Goal: Transaction & Acquisition: Purchase product/service

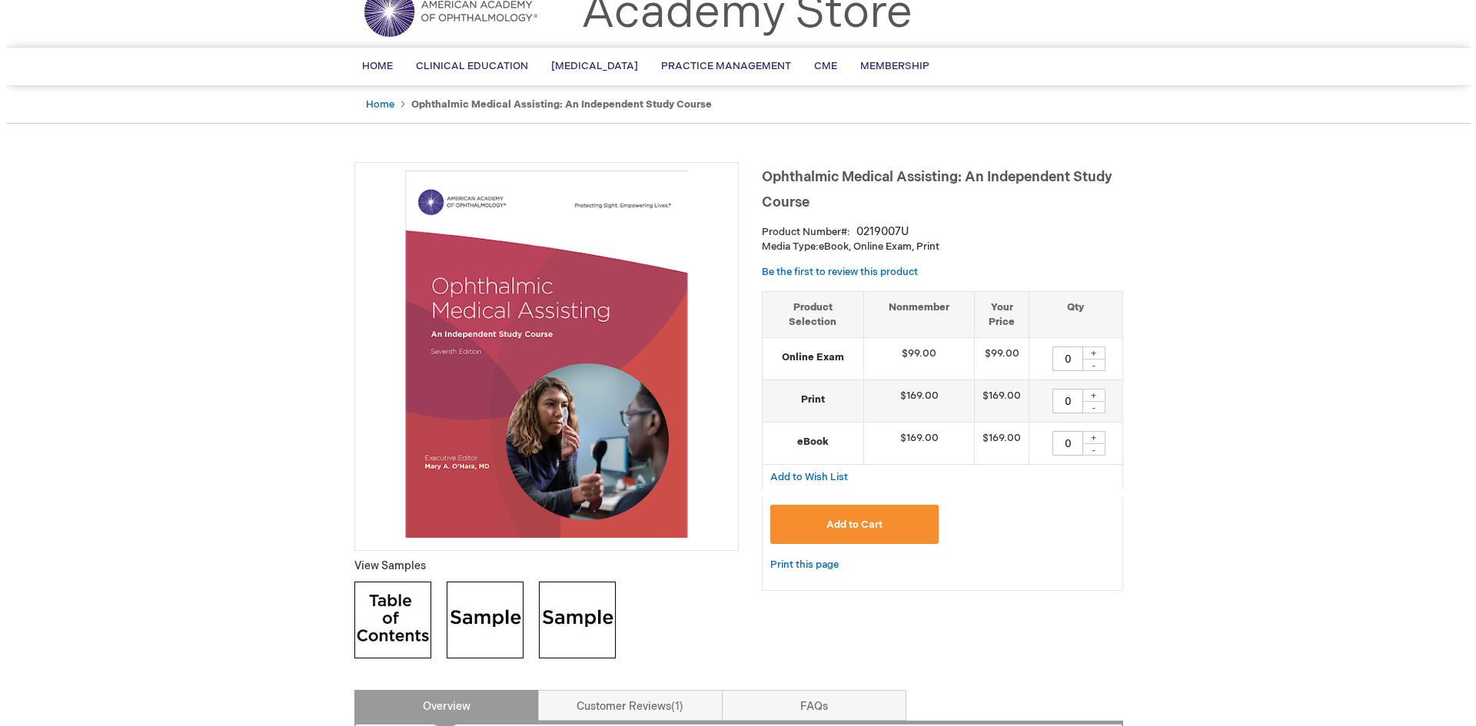
scroll to position [45, 0]
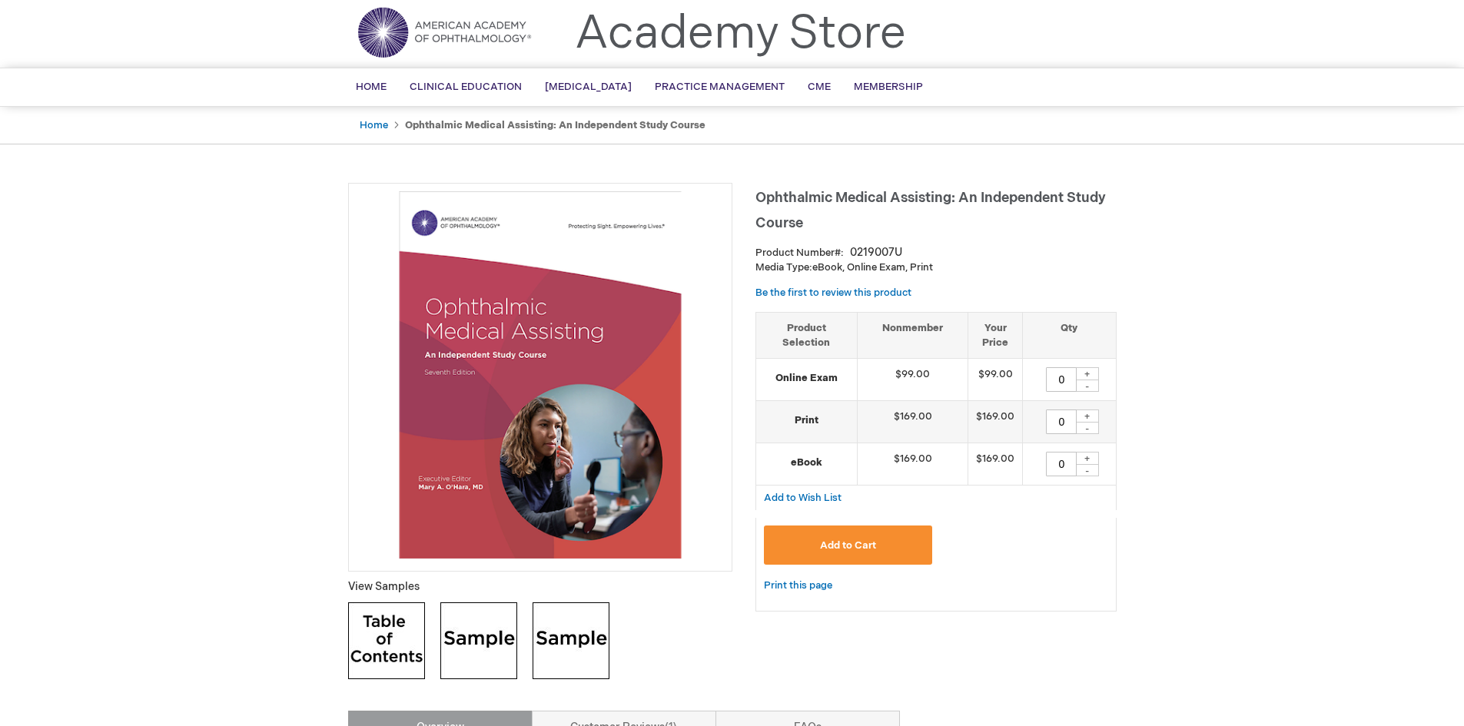
click at [1055, 377] on input "0" at bounding box center [1061, 379] width 31 height 25
drag, startPoint x: 1069, startPoint y: 377, endPoint x: 1016, endPoint y: 379, distance: 53.1
click at [1016, 379] on tr "Online Exam $99.00 $99.00 0 + -" at bounding box center [936, 380] width 360 height 42
type input "1"
click at [865, 532] on button "Add to Cart" at bounding box center [848, 545] width 169 height 39
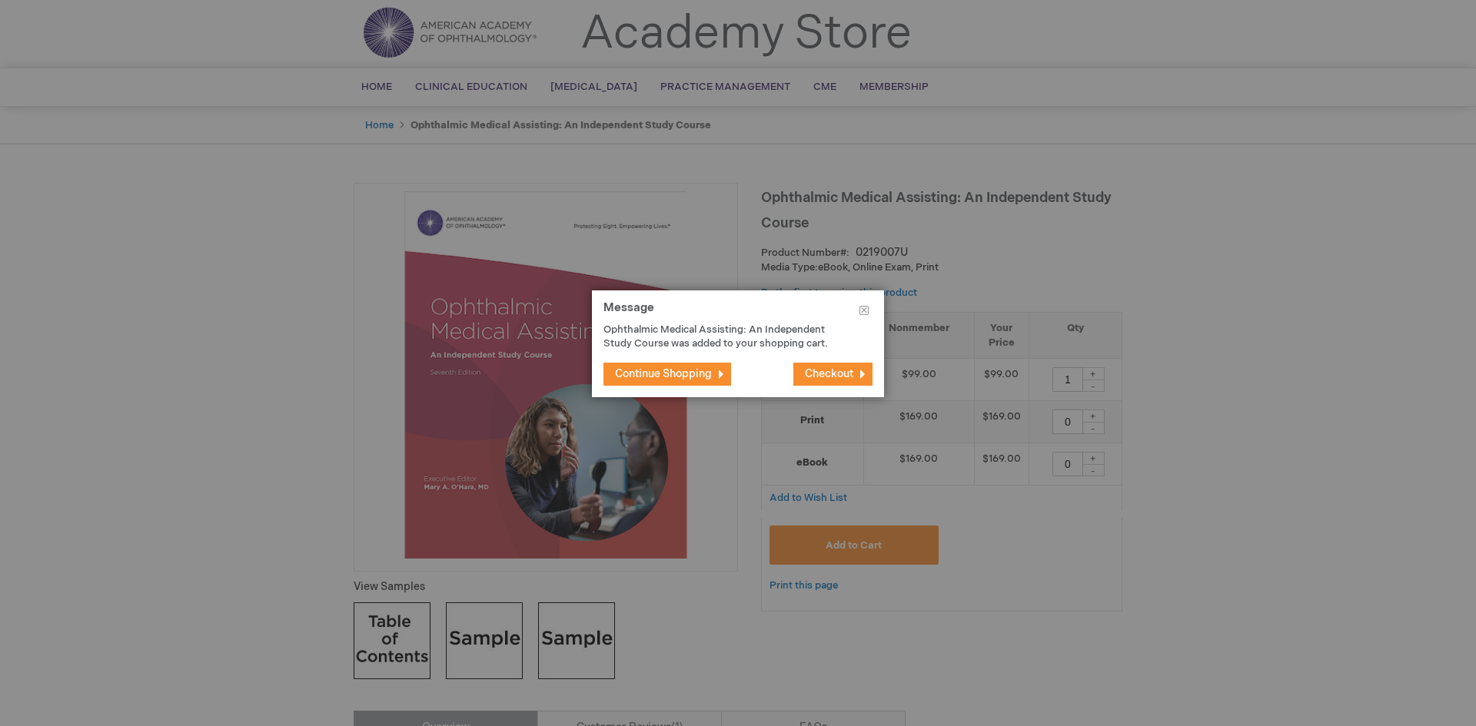
click at [821, 377] on span "Checkout" at bounding box center [829, 373] width 48 height 13
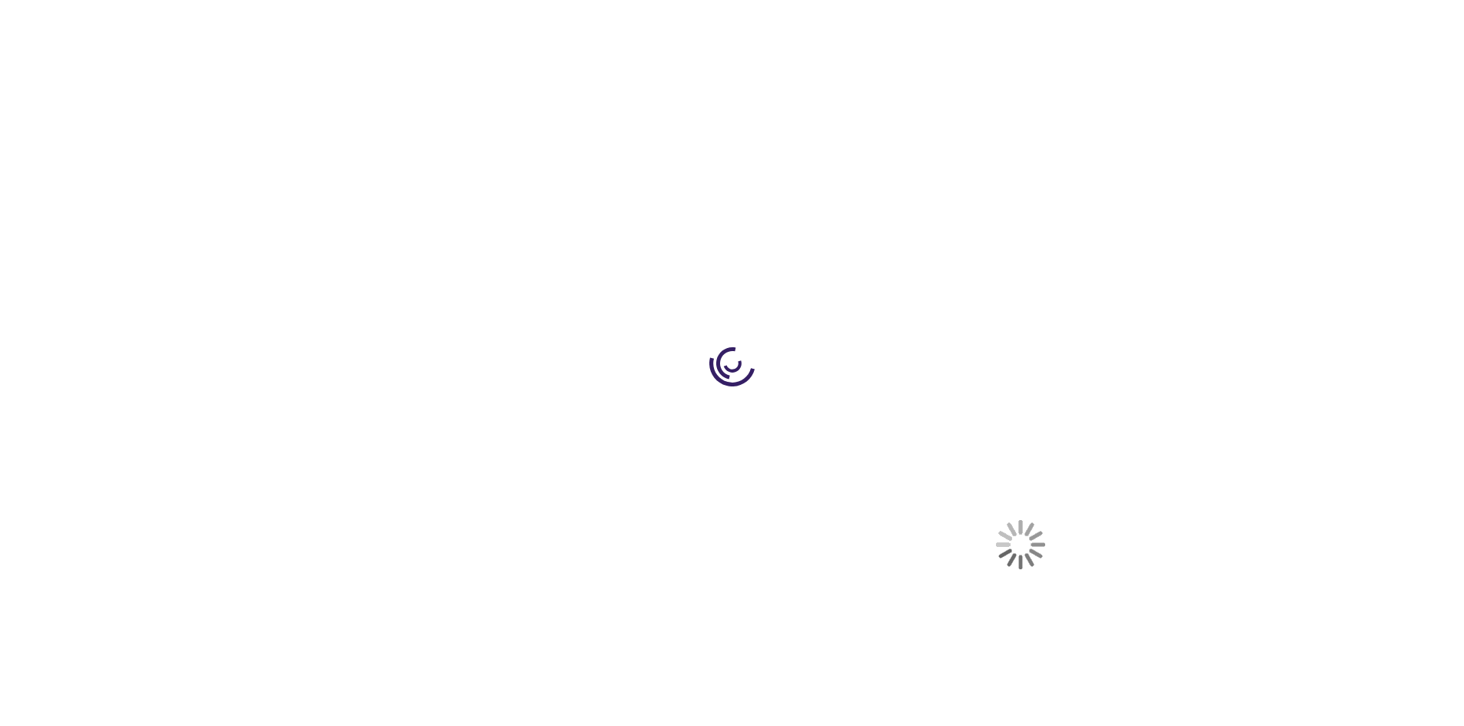
select select "US"
select select "32"
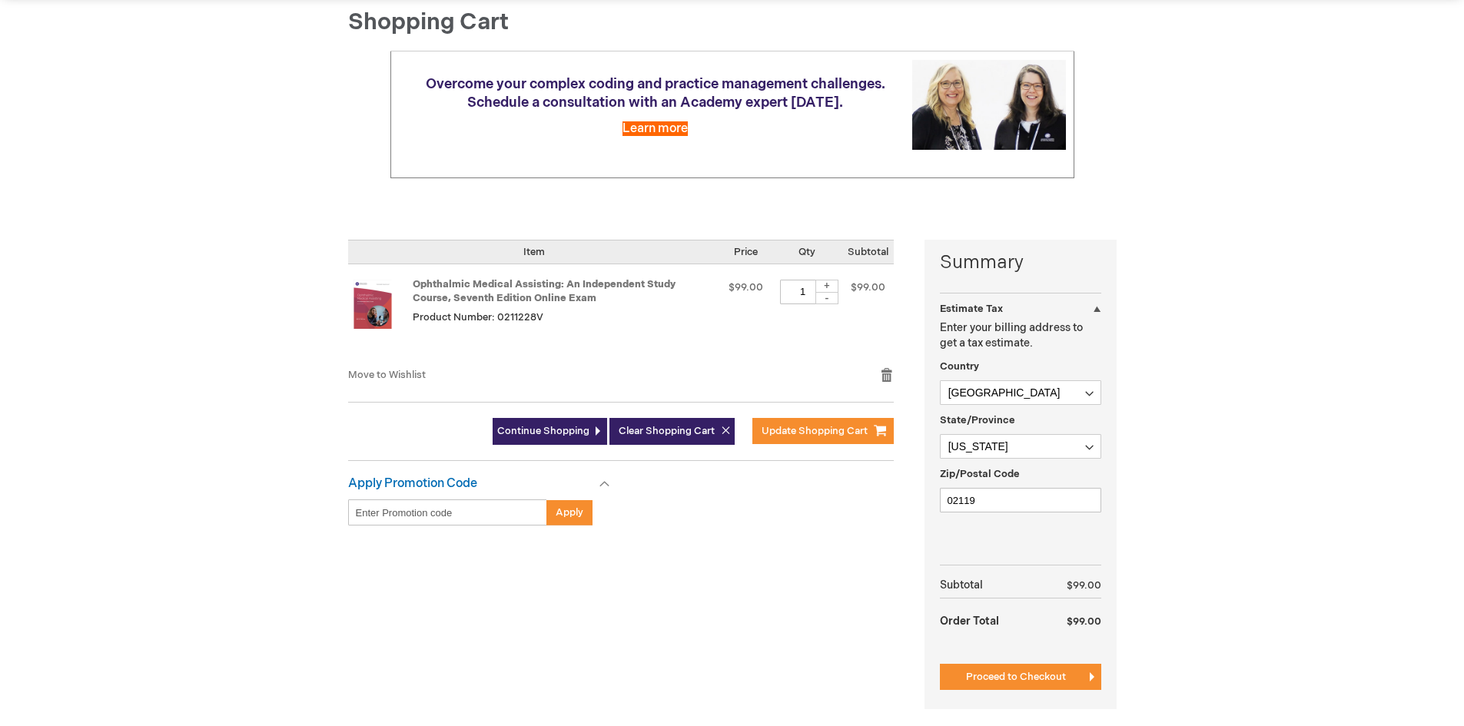
scroll to position [154, 0]
click at [462, 511] on input "Enter discount code" at bounding box center [447, 512] width 199 height 26
paste input "5T6iR4WnXiCQfi5SBXjhsW"
type input "5T6iR4WnXiCQfi5SBXjhsW"
click at [560, 513] on span "Apply" at bounding box center [570, 512] width 28 height 12
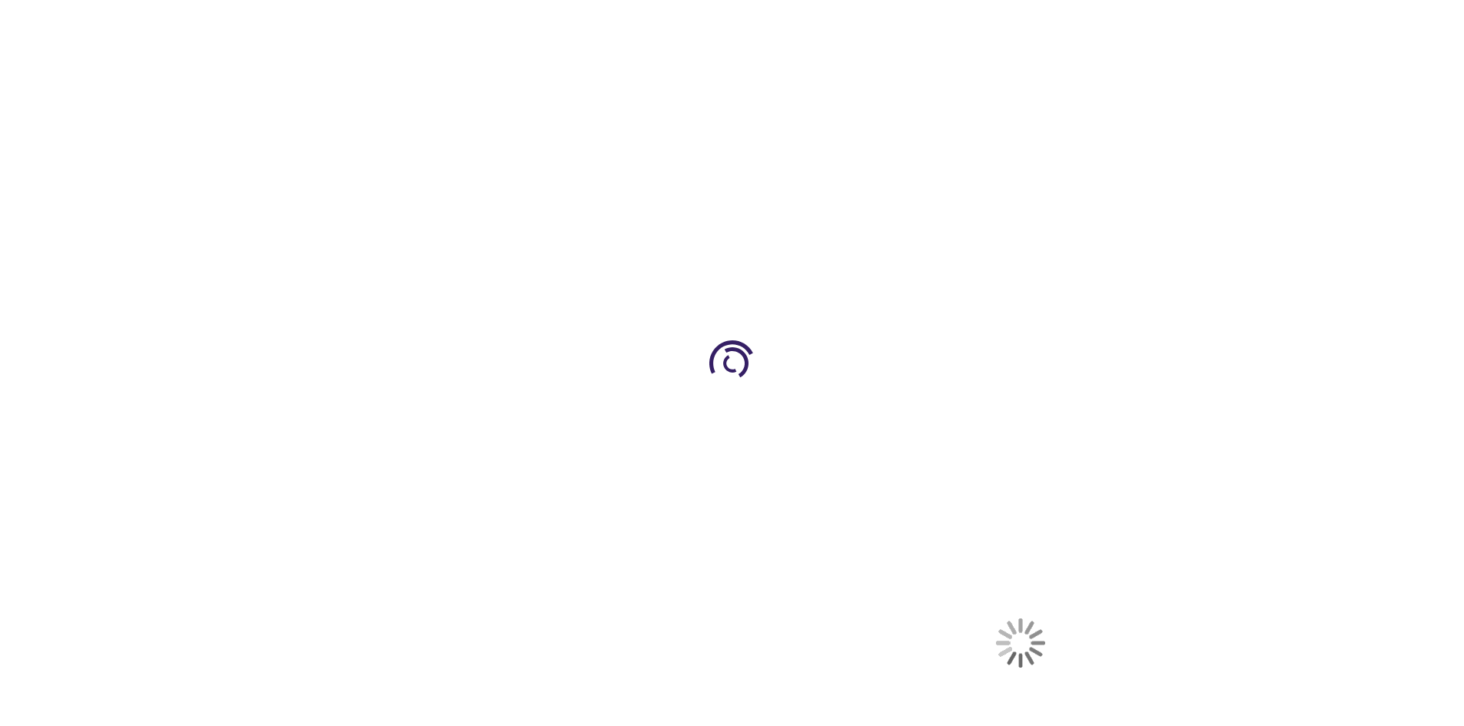
select select "US"
select select "32"
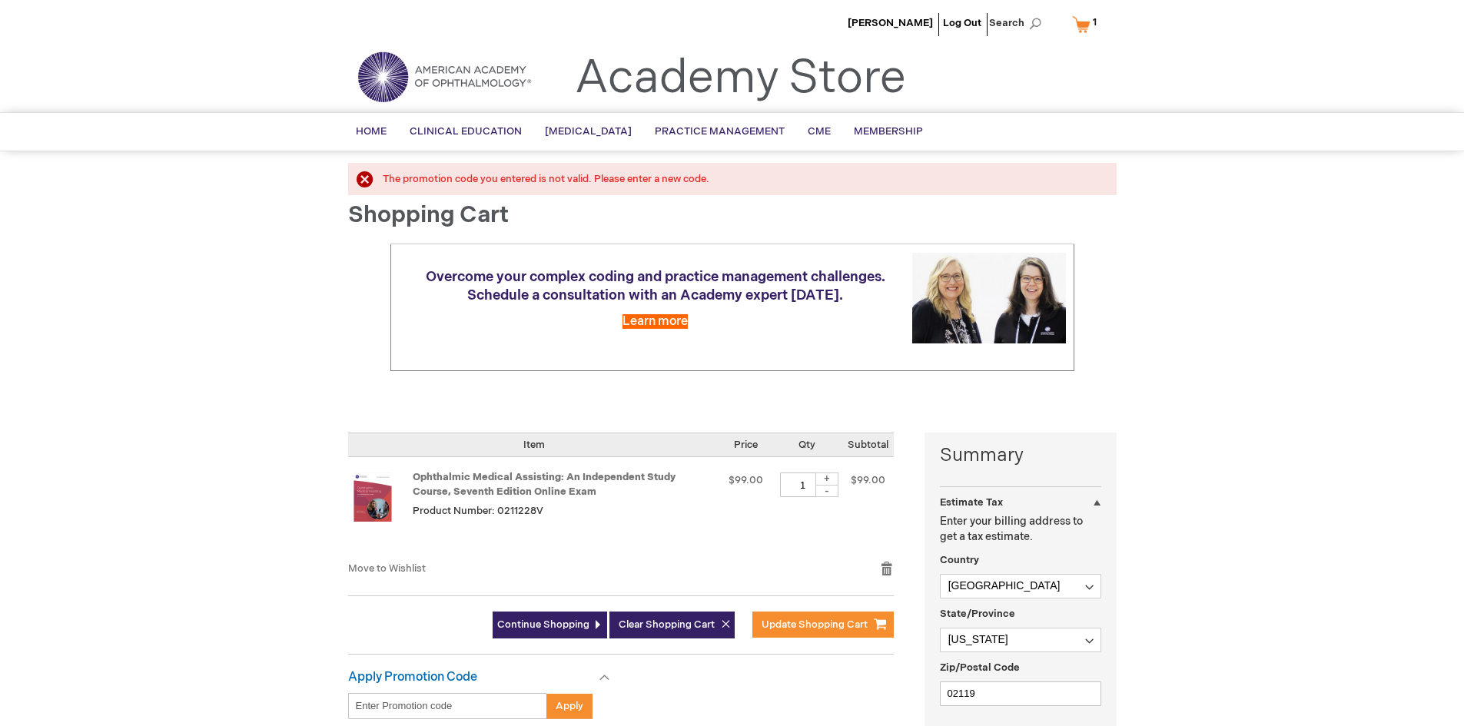
click at [118, 266] on div "[PERSON_NAME] Log Out Search My Cart 1 1 items CLOSE RECENTLY ADDED ITEM(S) Clo…" at bounding box center [732, 608] width 1464 height 1216
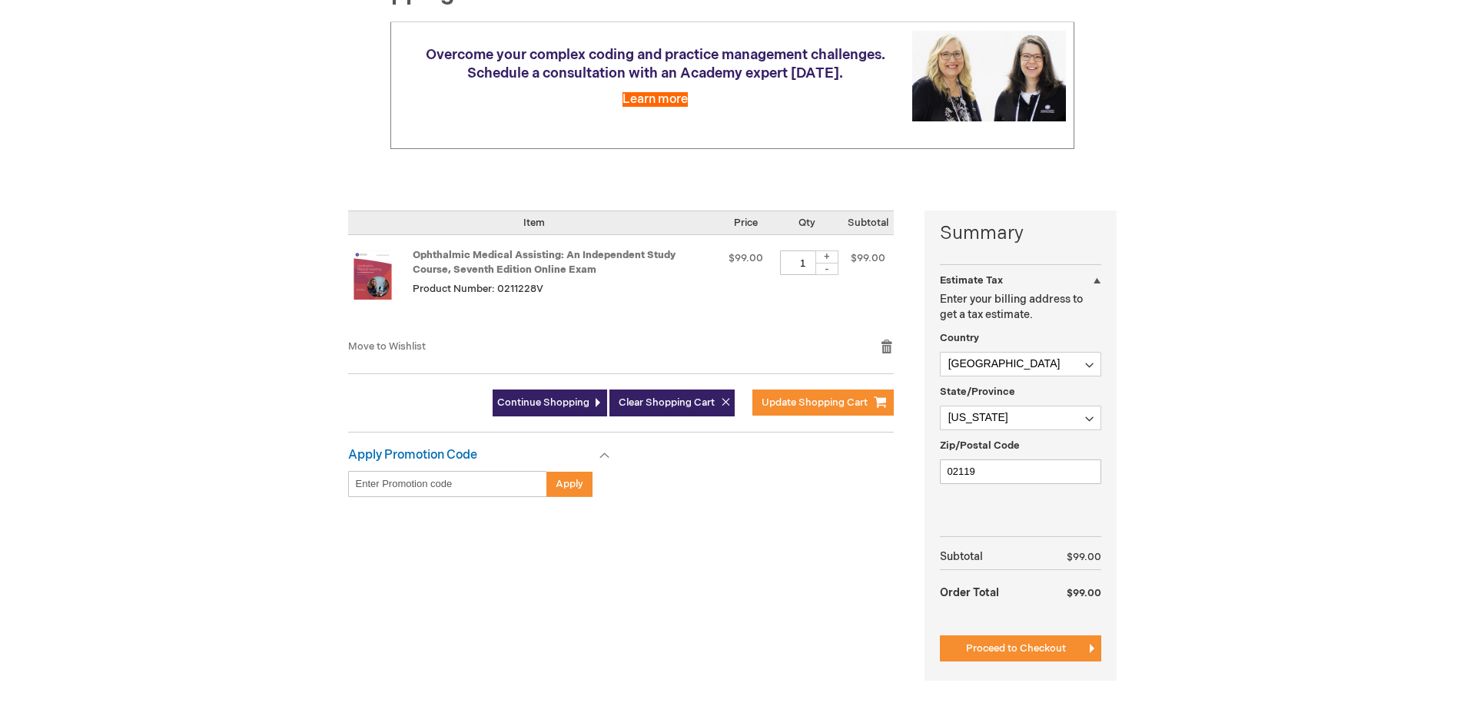
scroll to position [231, 0]
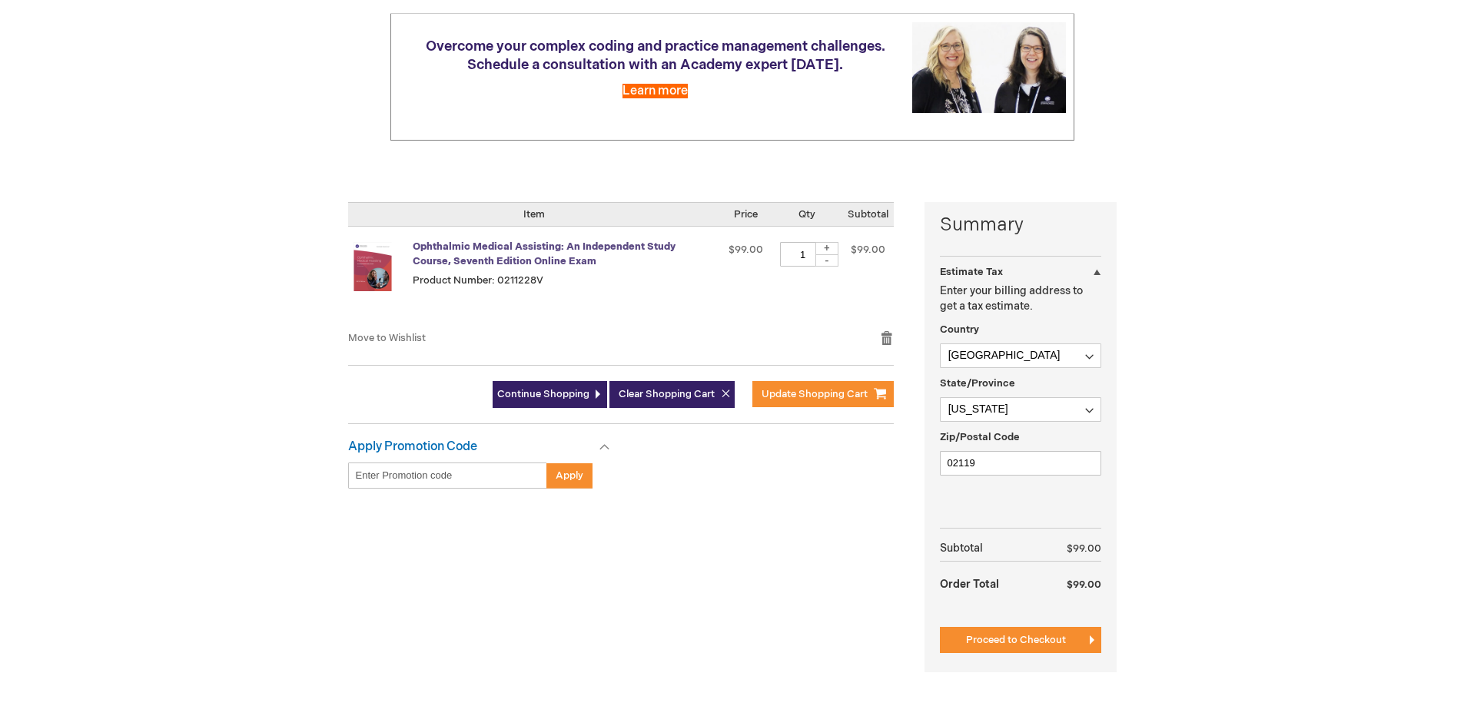
click at [612, 247] on link "Ophthalmic Medical Assisting: An Independent Study Course, Seventh Edition Onli…" at bounding box center [544, 254] width 263 height 27
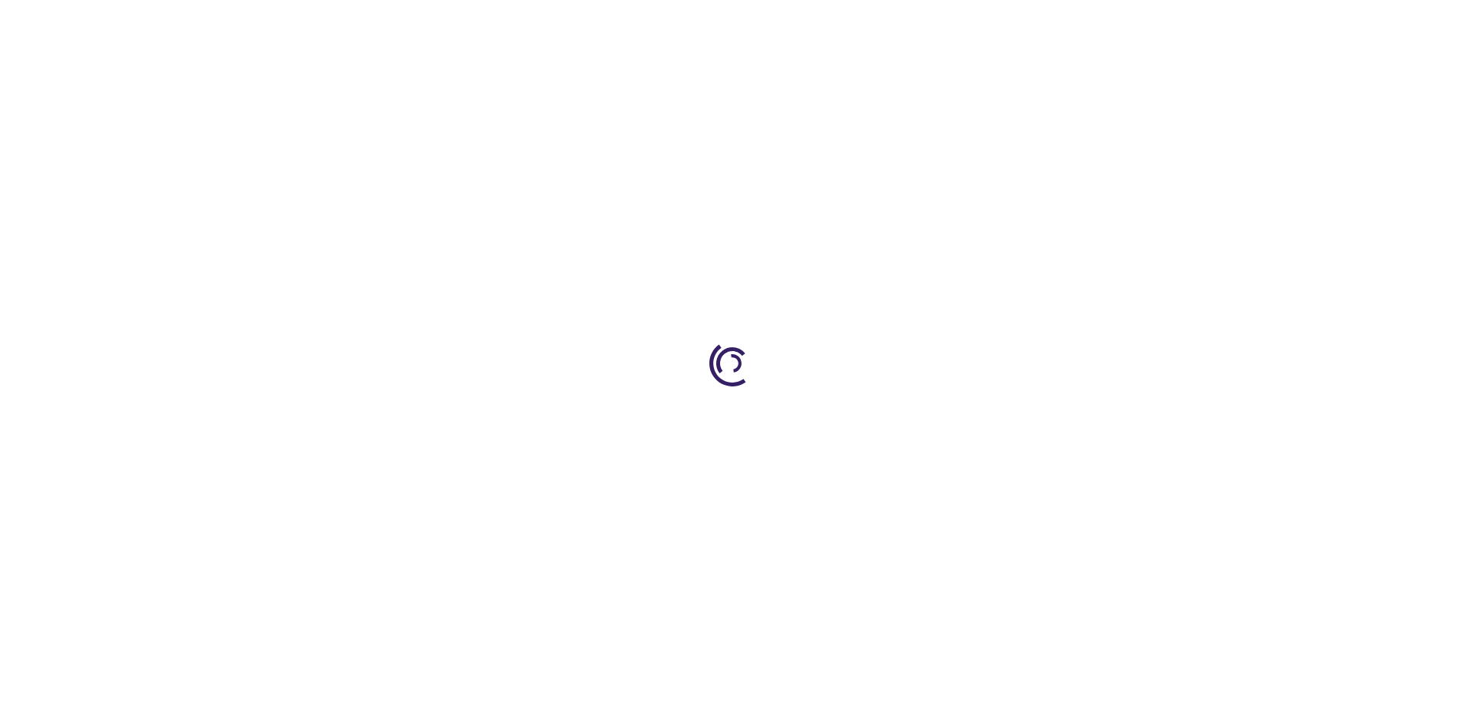
type input "0"
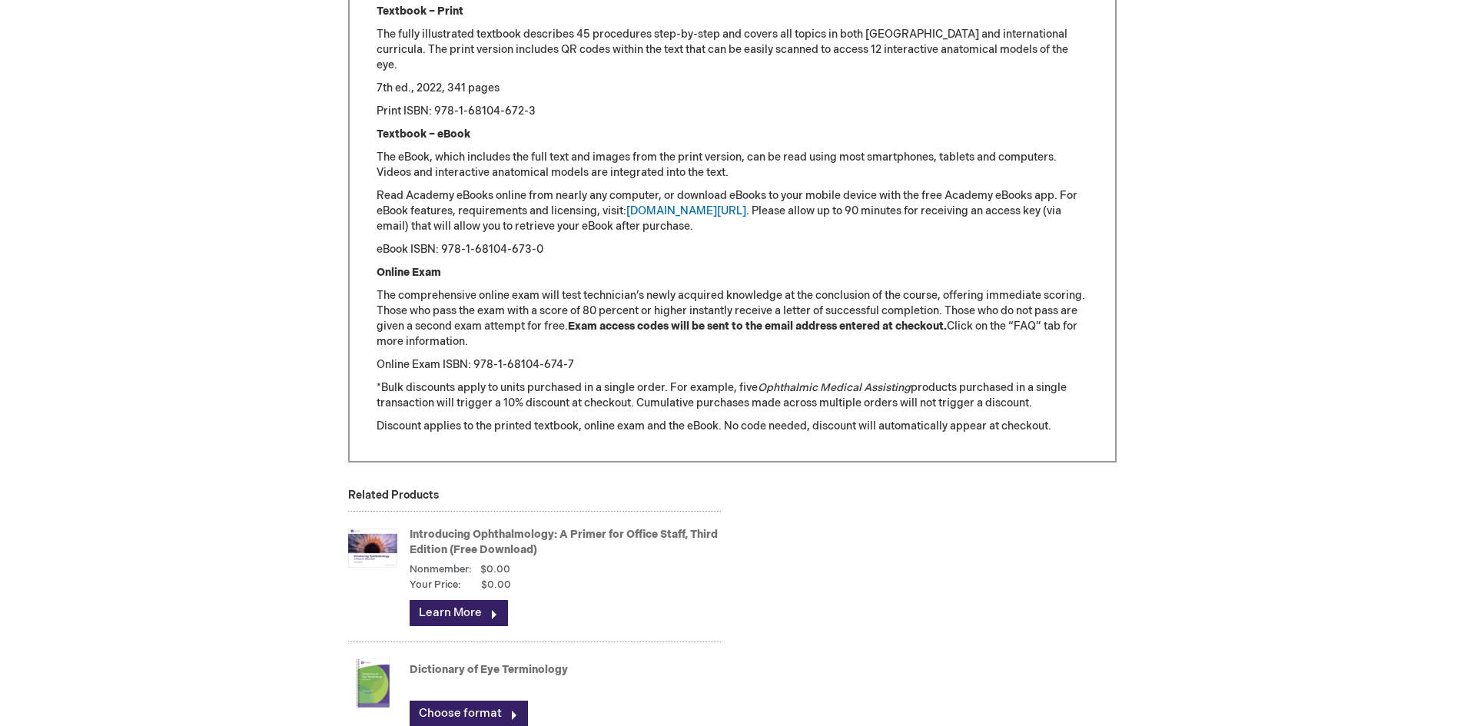
scroll to position [1768, 0]
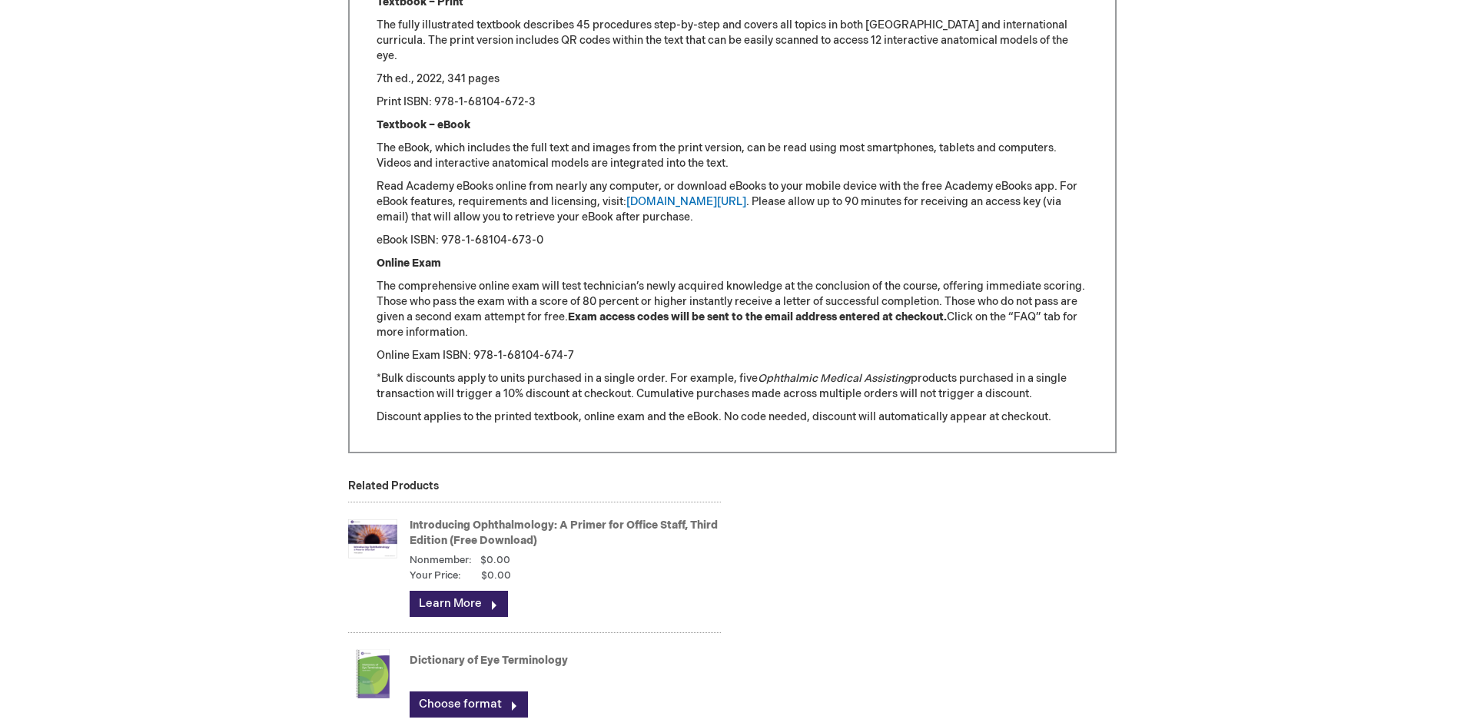
click at [895, 315] on strong "Exam access codes will be sent to the email address entered at checkout." at bounding box center [757, 317] width 379 height 13
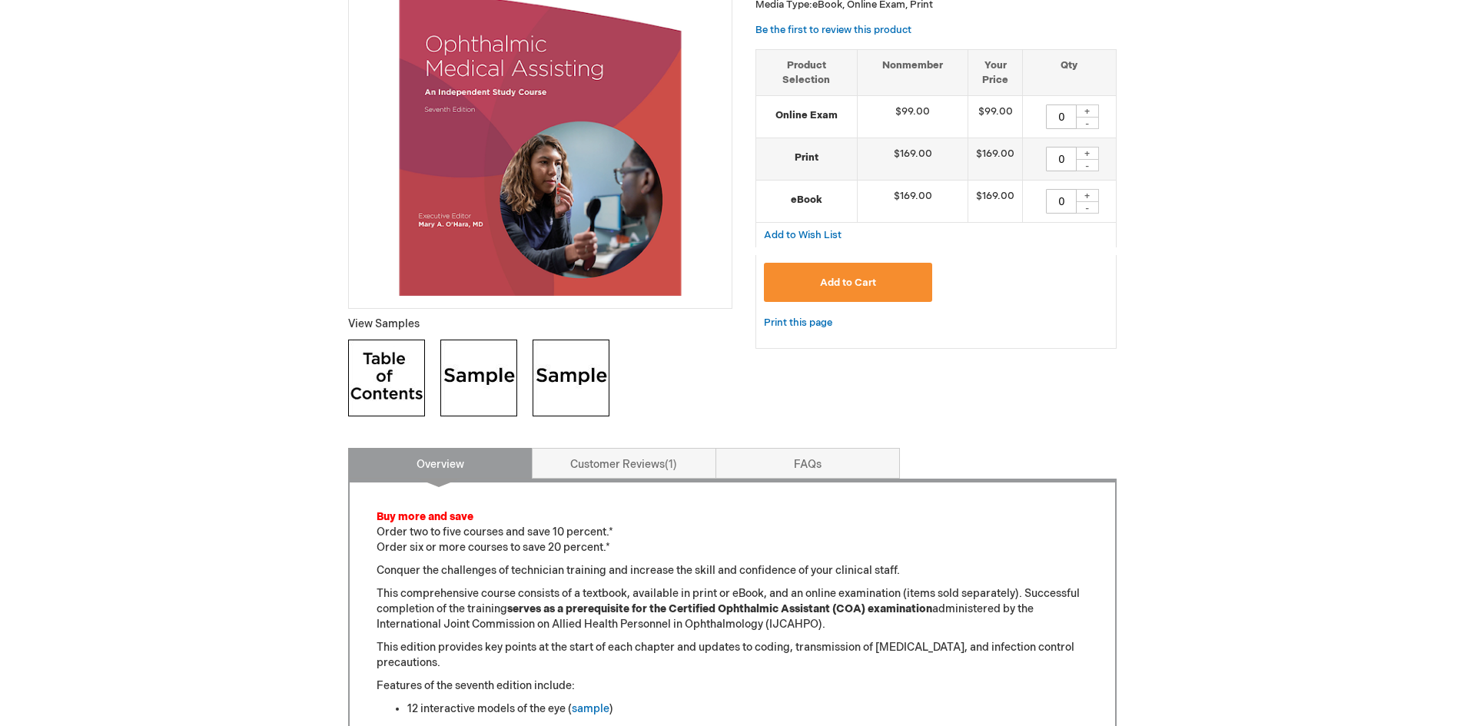
scroll to position [0, 0]
